Goal: Task Accomplishment & Management: Manage account settings

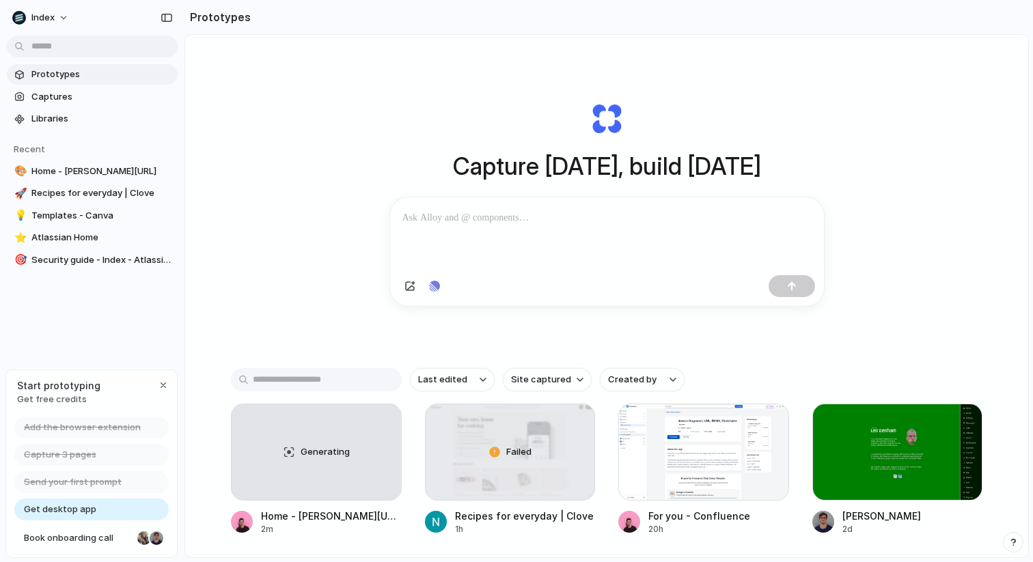
click at [929, 74] on div "Capture [DATE], build [DATE] Clone web app Clone screenshot Start from existing…" at bounding box center [606, 332] width 843 height 595
click at [59, 334] on div "Prototypes Captures Libraries Recent 🎨 Home - [PERSON_NAME] 🚀 Recipes for every…" at bounding box center [92, 225] width 184 height 450
click at [50, 9] on button "Index" at bounding box center [41, 18] width 69 height 22
click at [64, 49] on span "Settings" at bounding box center [50, 49] width 38 height 14
click at [49, 93] on span "Captures" at bounding box center [101, 97] width 141 height 14
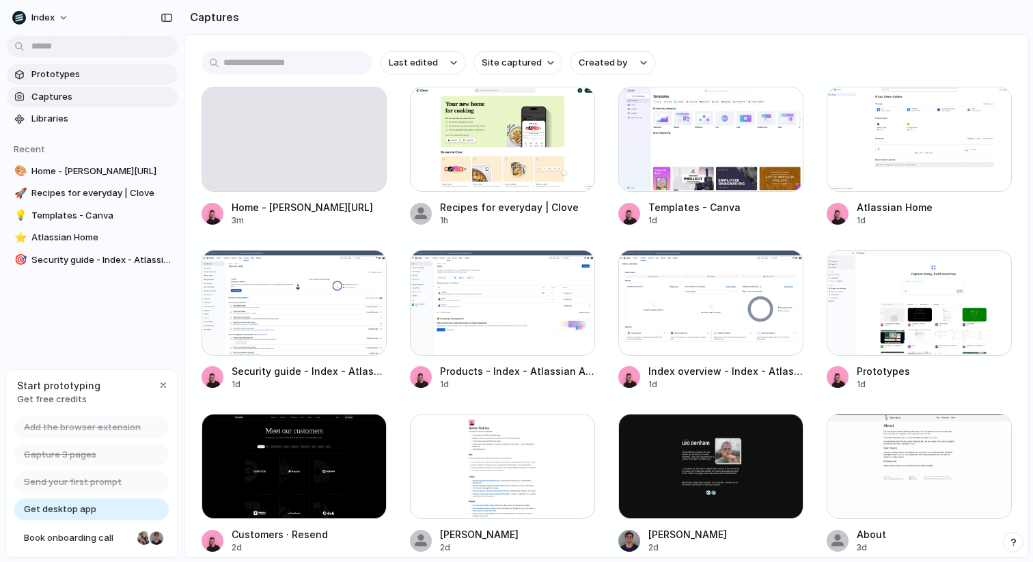
click at [34, 77] on span "Prototypes" at bounding box center [101, 75] width 141 height 14
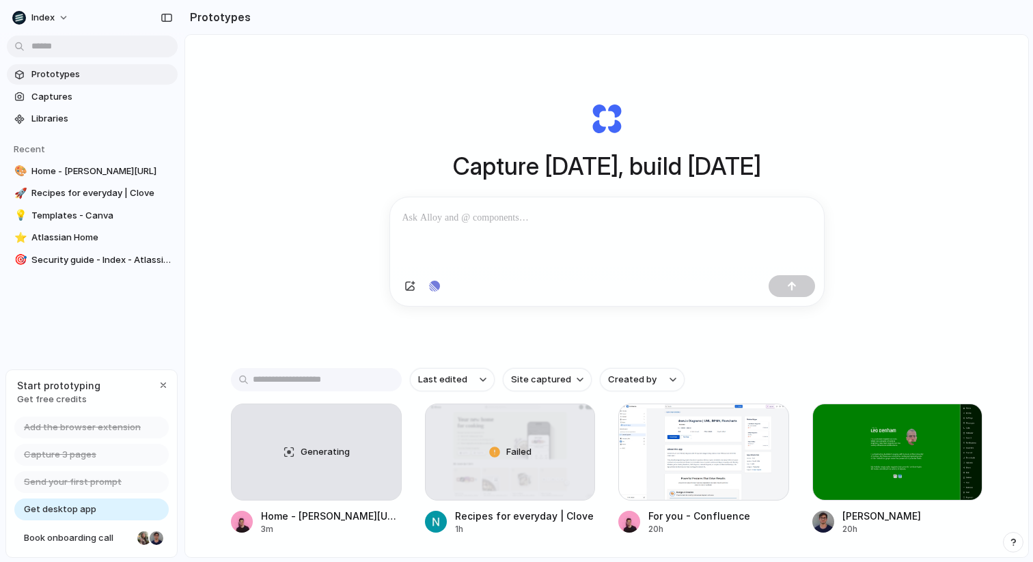
click at [285, 219] on div "Capture today, build tomorrow Clone web app Clone screenshot Start from existin…" at bounding box center [606, 332] width 843 height 595
click at [79, 424] on span "Add the browser extension" at bounding box center [82, 428] width 117 height 14
click at [165, 383] on div "button" at bounding box center [163, 385] width 11 height 11
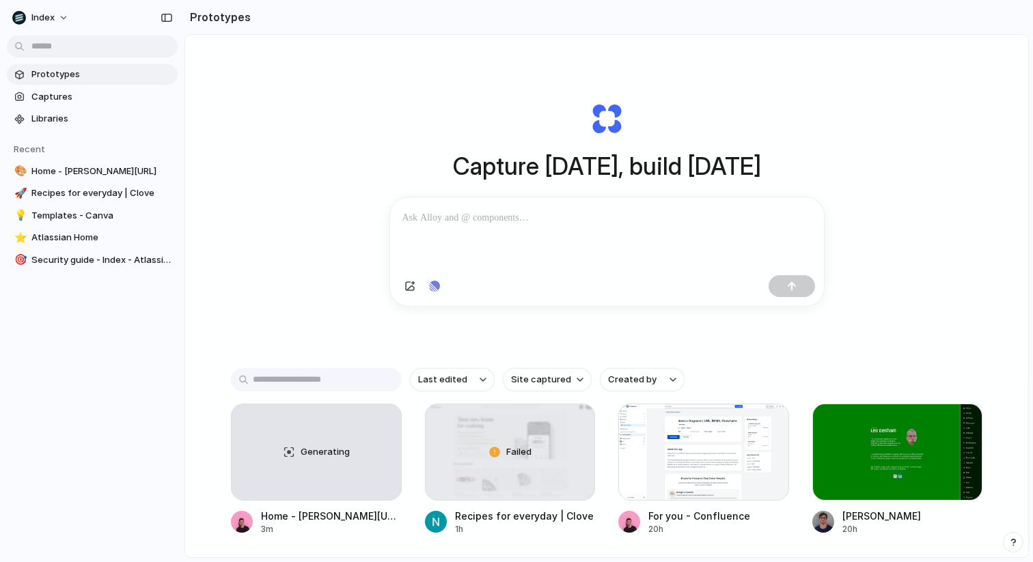
click at [95, 344] on div "Prototypes Captures Libraries Recent 🎨 Home - [PERSON_NAME] 🚀 Recipes for every…" at bounding box center [92, 225] width 184 height 450
click at [51, 16] on span "Index" at bounding box center [42, 18] width 23 height 14
click at [73, 48] on li "Settings" at bounding box center [76, 49] width 133 height 22
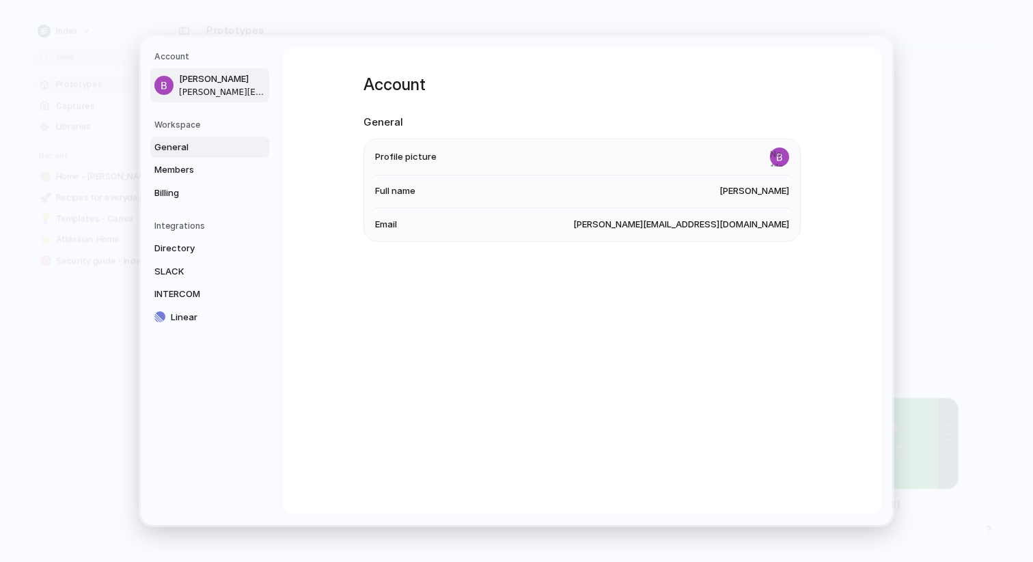
click at [180, 152] on span "General" at bounding box center [197, 148] width 87 height 14
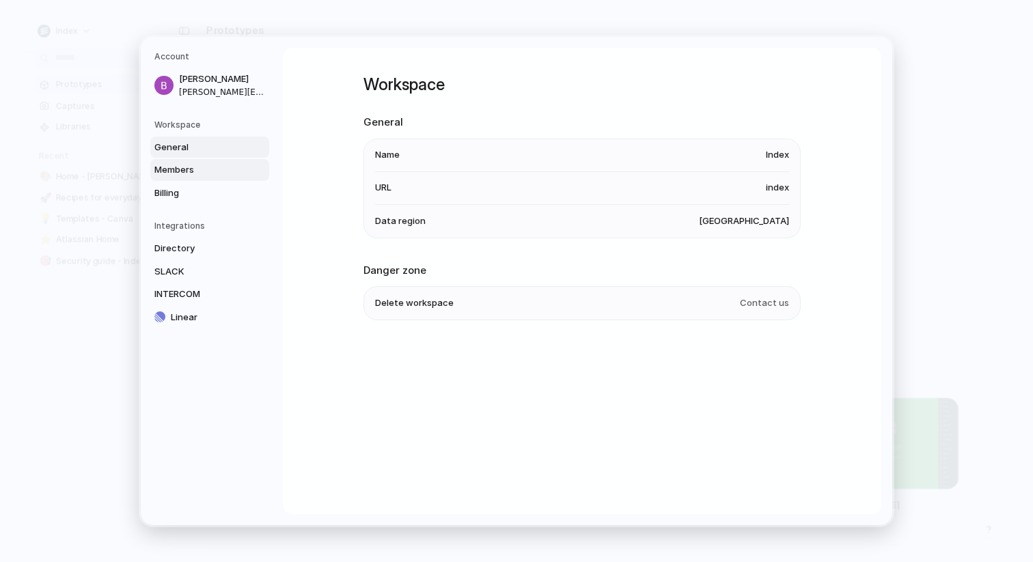
click at [176, 172] on span "Members" at bounding box center [197, 170] width 87 height 14
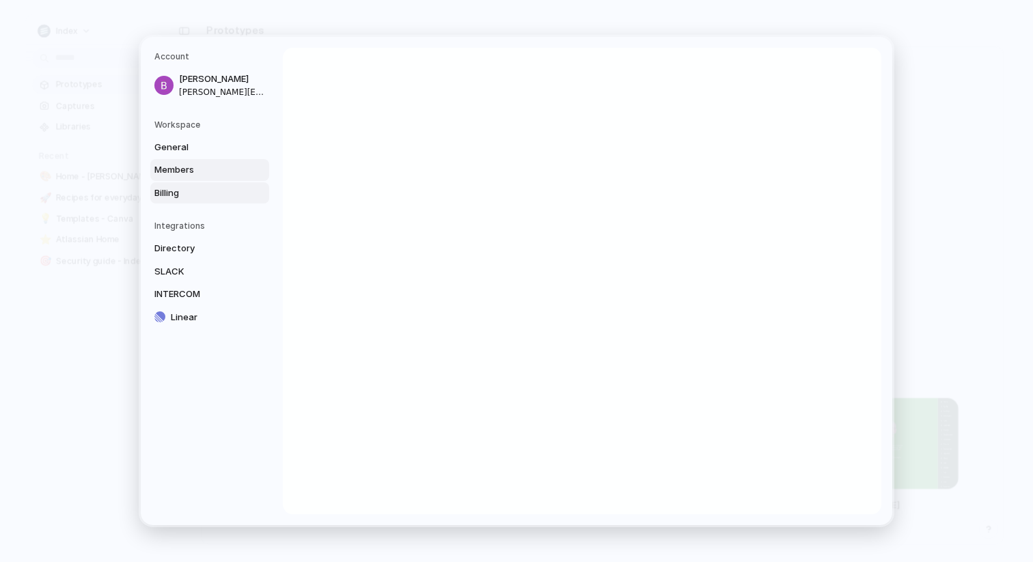
click at [170, 187] on span "Billing" at bounding box center [197, 194] width 87 height 14
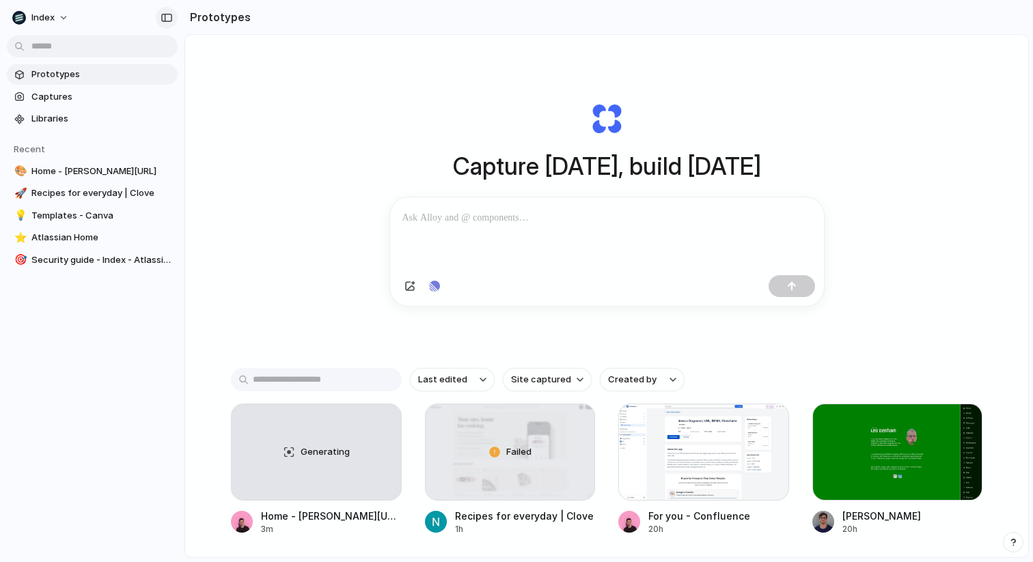
click at [170, 12] on button "button" at bounding box center [167, 18] width 22 height 22
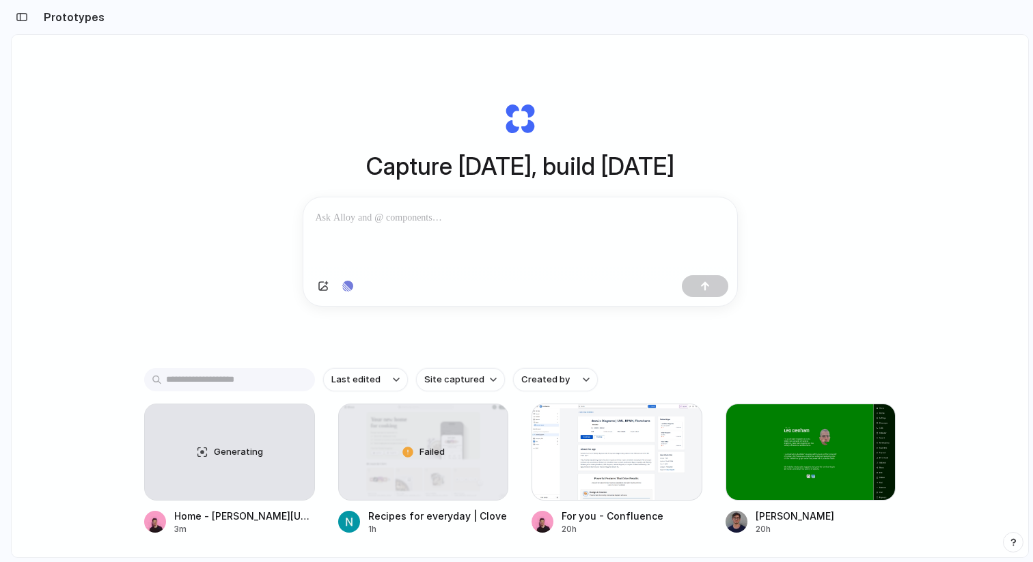
click at [213, 228] on div "Capture [DATE], build [DATE] Clone web app Clone screenshot Start from existing…" at bounding box center [520, 332] width 1017 height 595
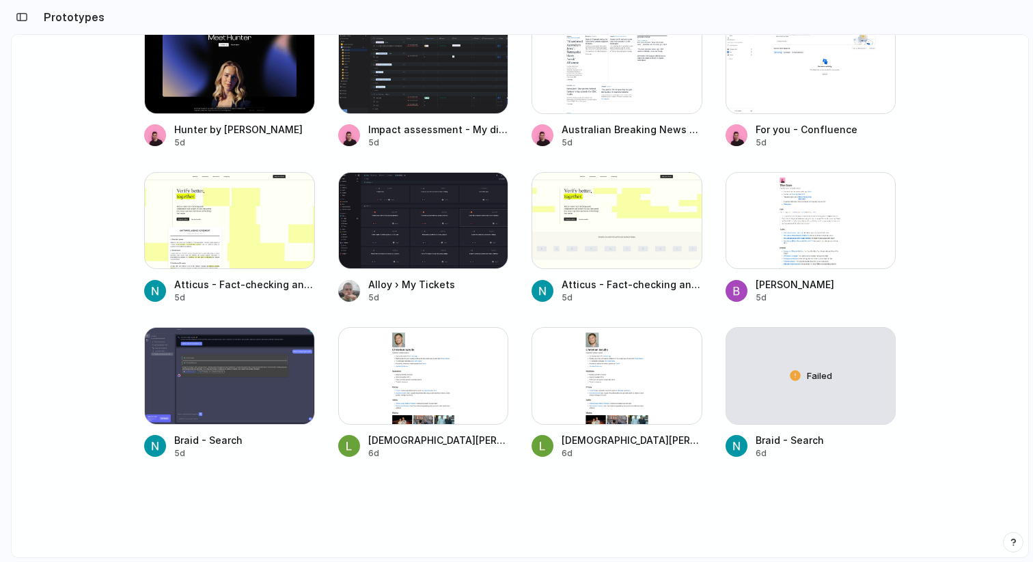
scroll to position [2882, 0]
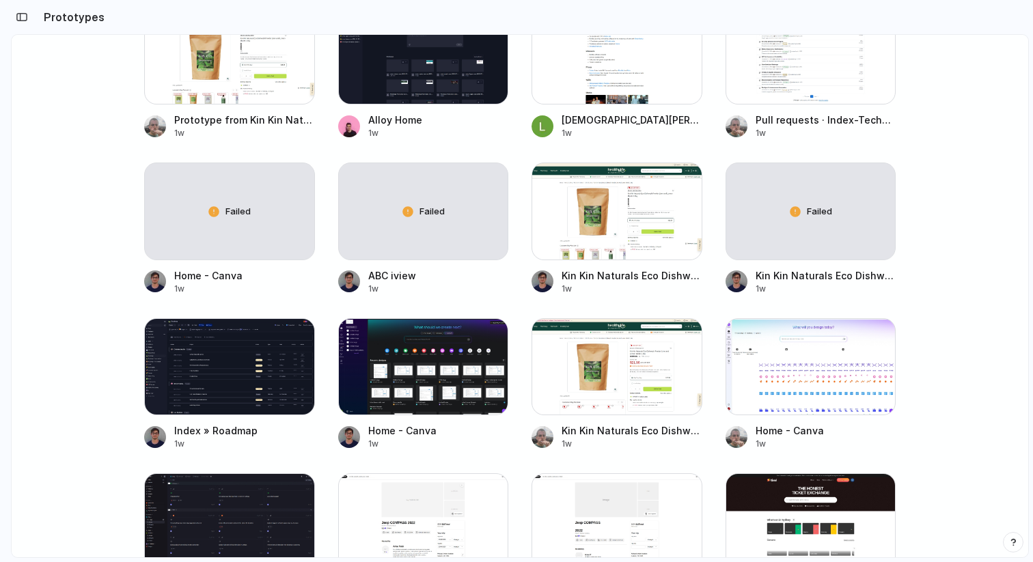
click at [1018, 546] on button "button" at bounding box center [1013, 542] width 20 height 20
click at [948, 347] on main "Capture [DATE], build [DATE] Clone web app Clone screenshot Start from existing…" at bounding box center [520, 296] width 1018 height 524
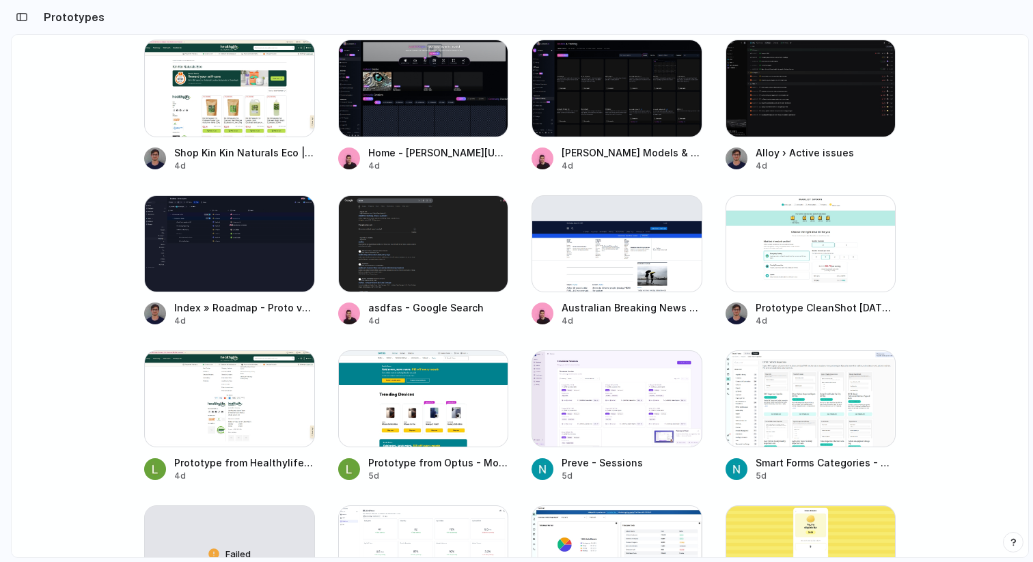
scroll to position [0, 0]
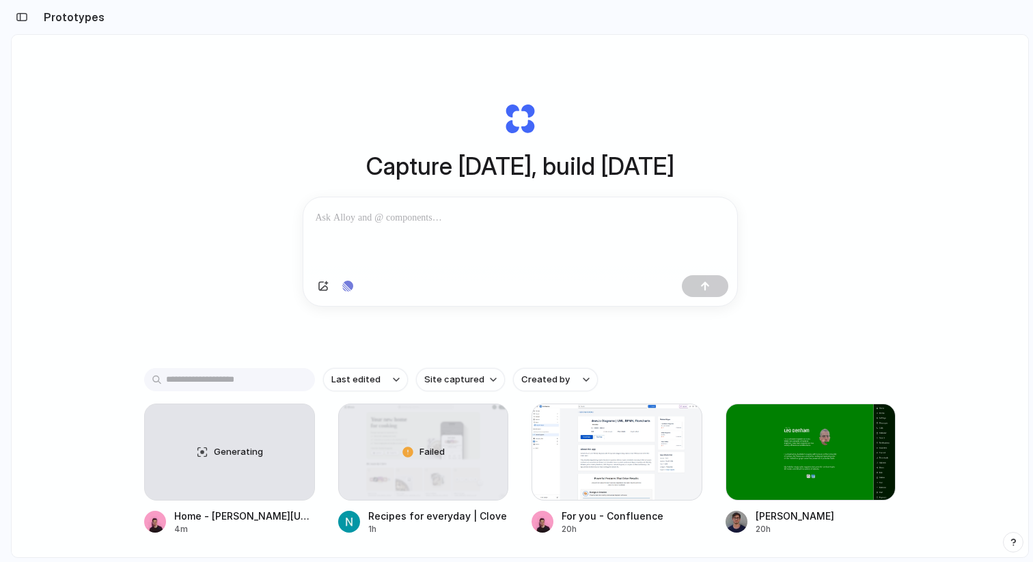
click at [1011, 541] on div "button" at bounding box center [1014, 543] width 10 height 10
click at [960, 433] on div "Index Prototypes Captures Libraries Recent 🎨 Home - [PERSON_NAME][URL] 🚀 Recipe…" at bounding box center [516, 281] width 1033 height 562
click at [1014, 535] on button "button" at bounding box center [1013, 542] width 20 height 20
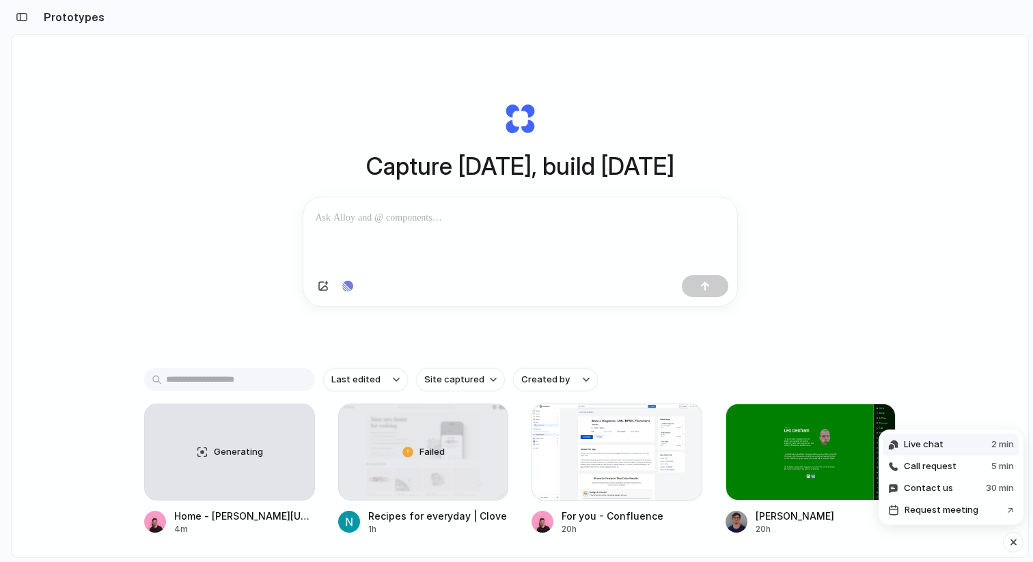
click at [932, 443] on span "Live chat" at bounding box center [924, 445] width 40 height 14
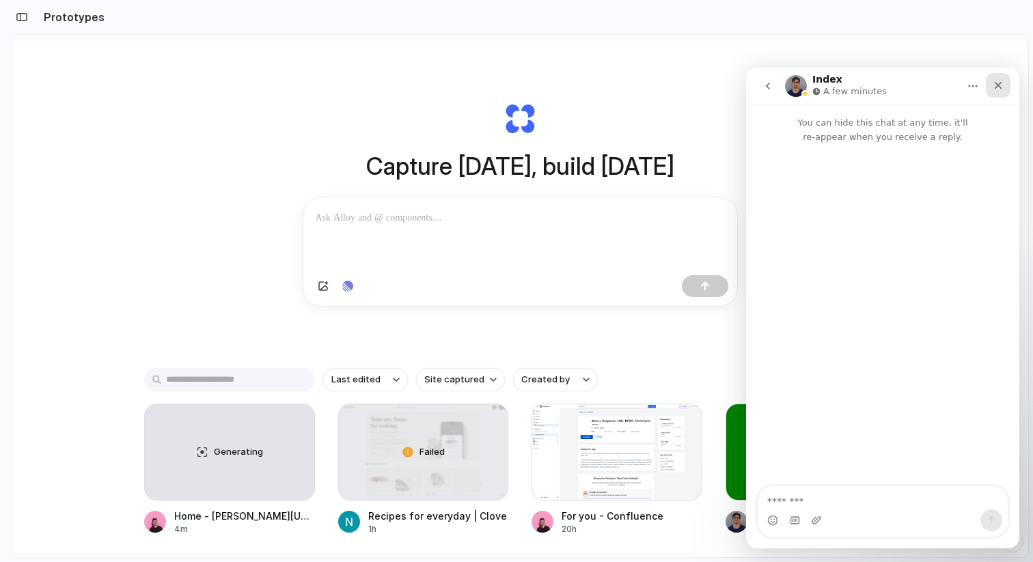
click at [1004, 85] on div "Close" at bounding box center [998, 85] width 25 height 25
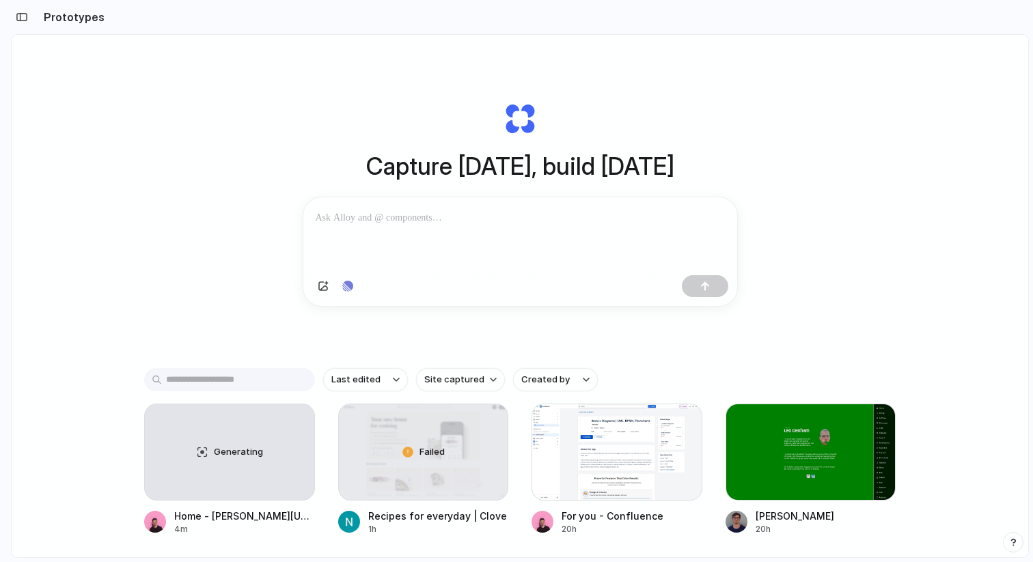
click at [150, 282] on div "Capture [DATE], build [DATE] Clone web app Clone screenshot Start from existing…" at bounding box center [520, 332] width 1017 height 595
click at [20, 16] on div "button" at bounding box center [22, 17] width 12 height 10
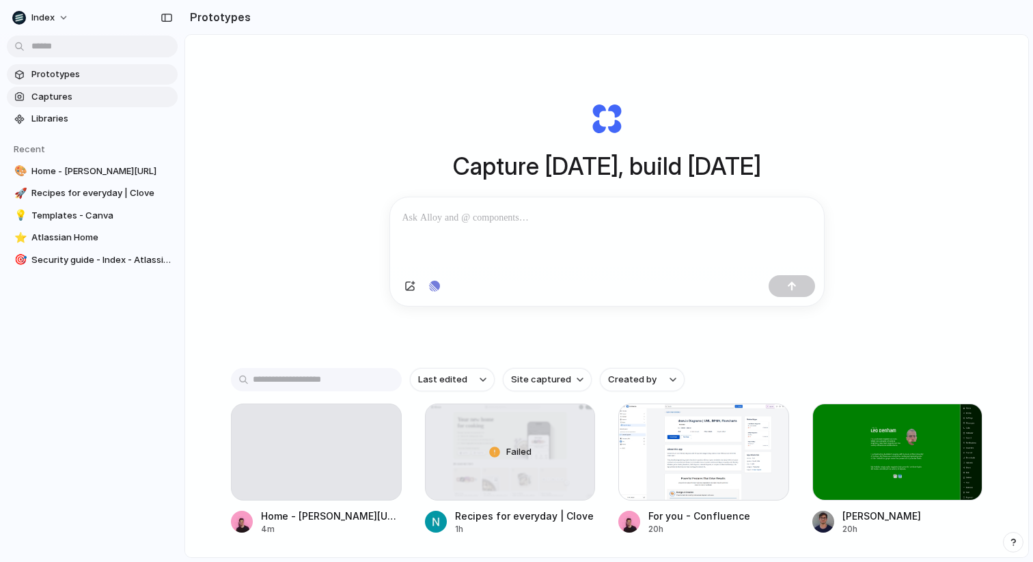
click at [56, 96] on span "Captures" at bounding box center [101, 97] width 141 height 14
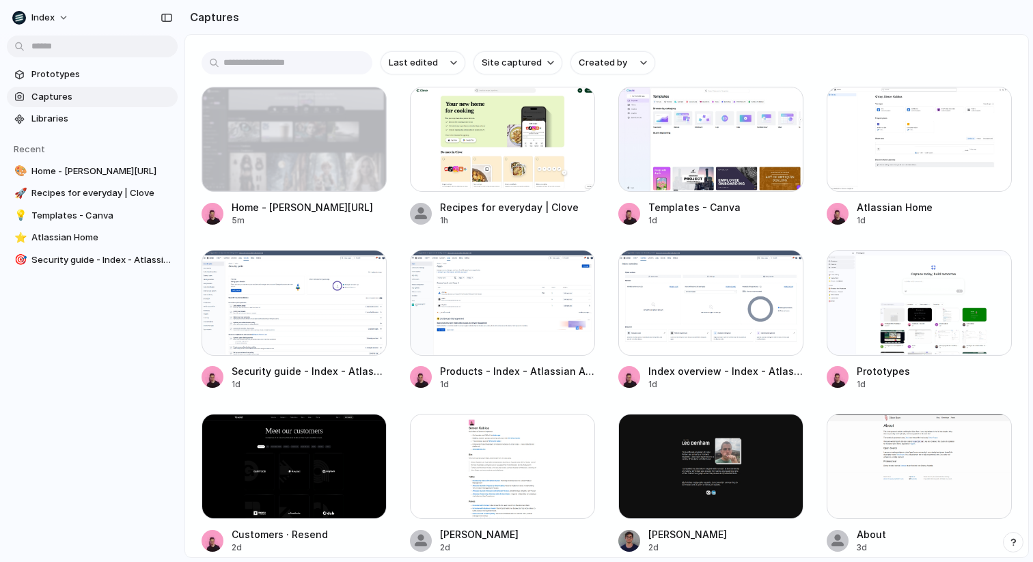
click at [57, 50] on html "Index Prototypes Captures Libraries Recent 🎨 Home - [PERSON_NAME][URL] 🚀 Recipe…" at bounding box center [516, 281] width 1033 height 562
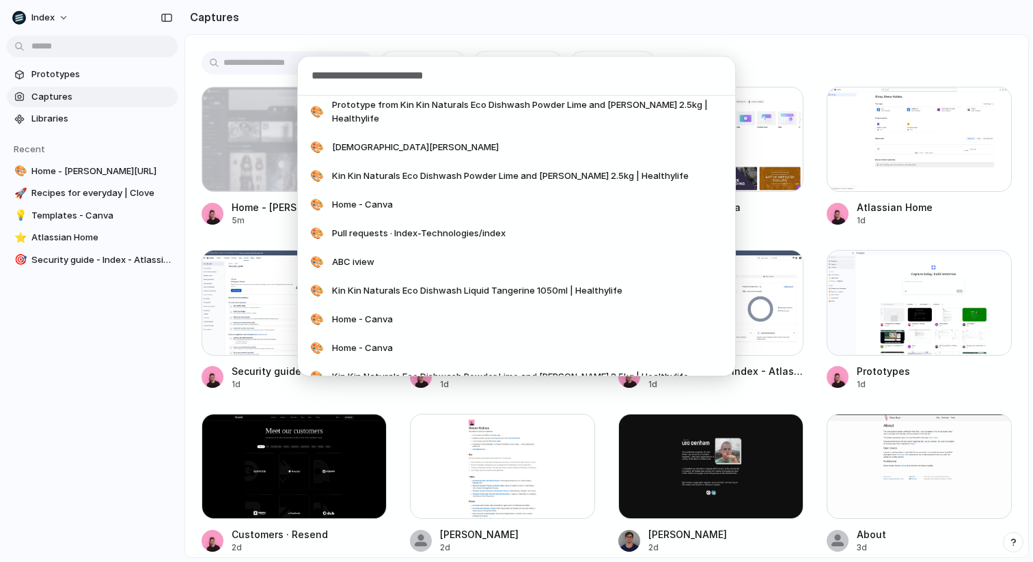
scroll to position [2390, 0]
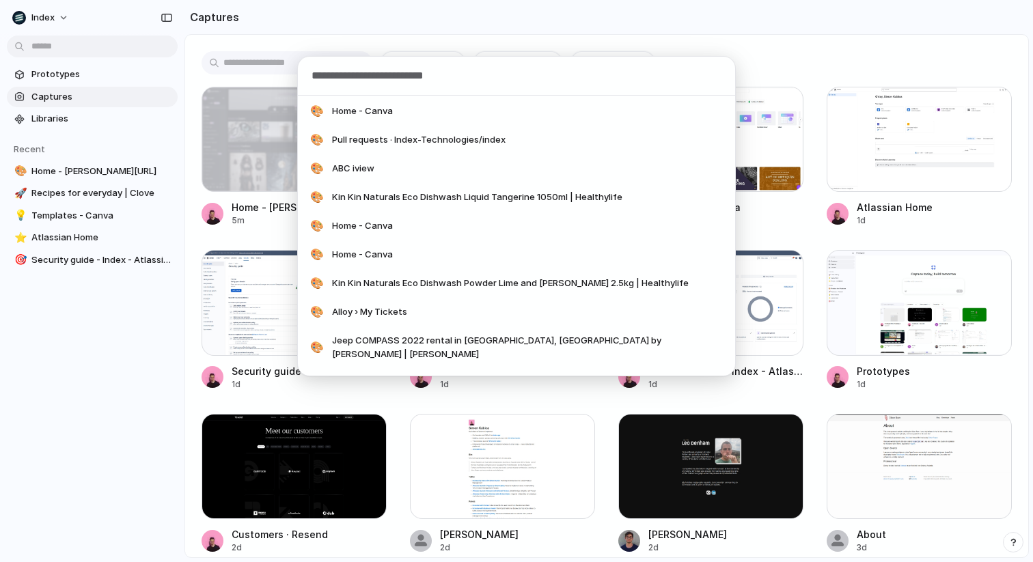
type input "*"
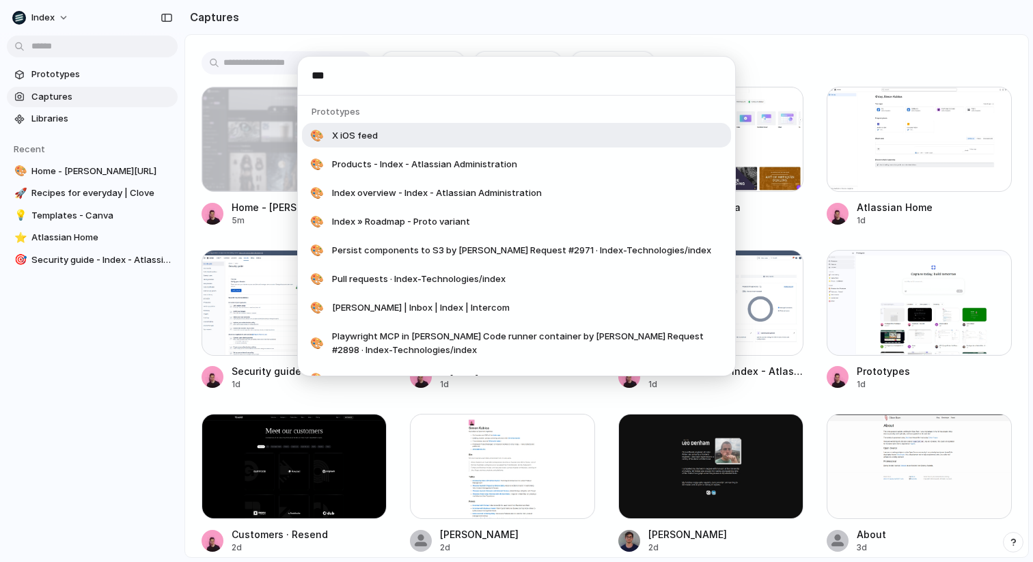
scroll to position [184, 0]
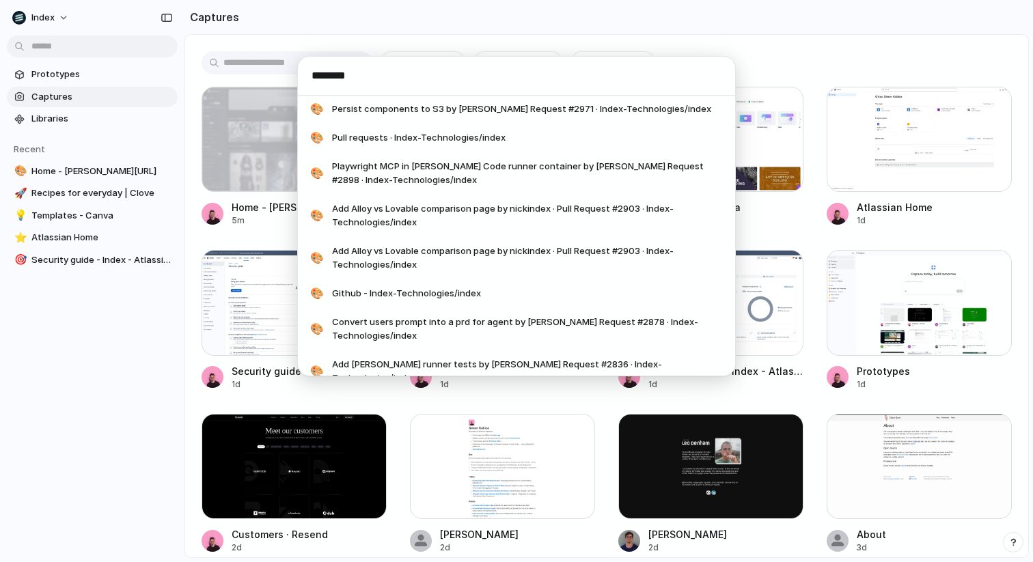
type input "*********"
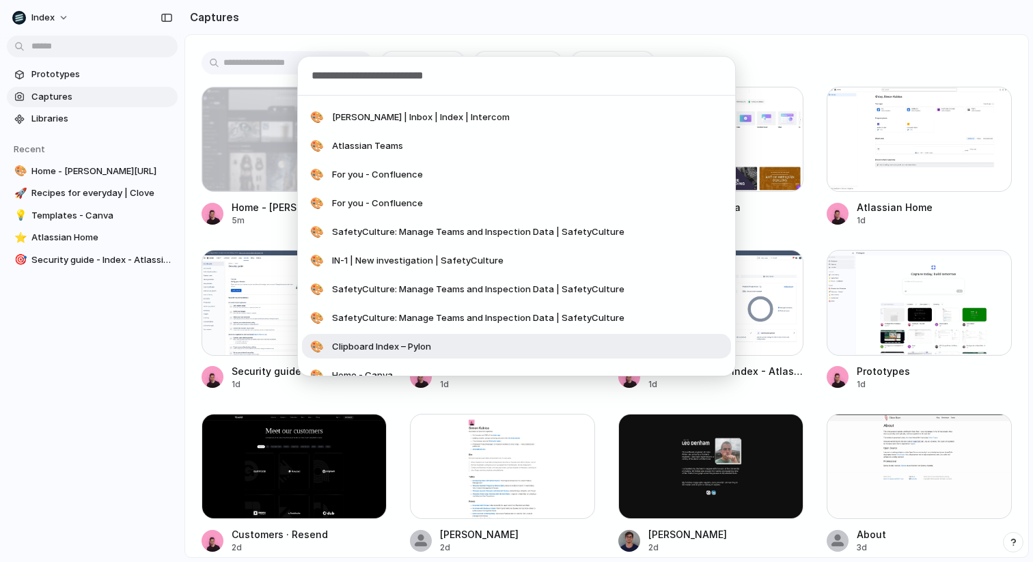
click at [106, 409] on div "Actions Invite team member Navigation Prototypes Libraries Settings Settings Ac…" at bounding box center [516, 281] width 1033 height 562
